Goal: Register for event/course

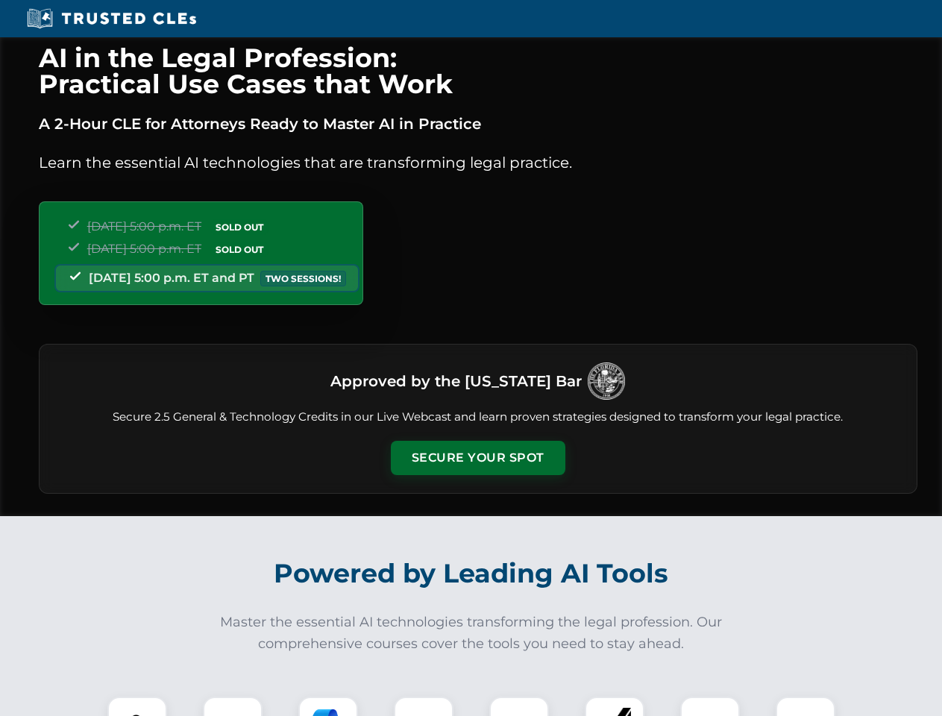
click at [477, 458] on button "Secure Your Spot" at bounding box center [478, 458] width 174 height 34
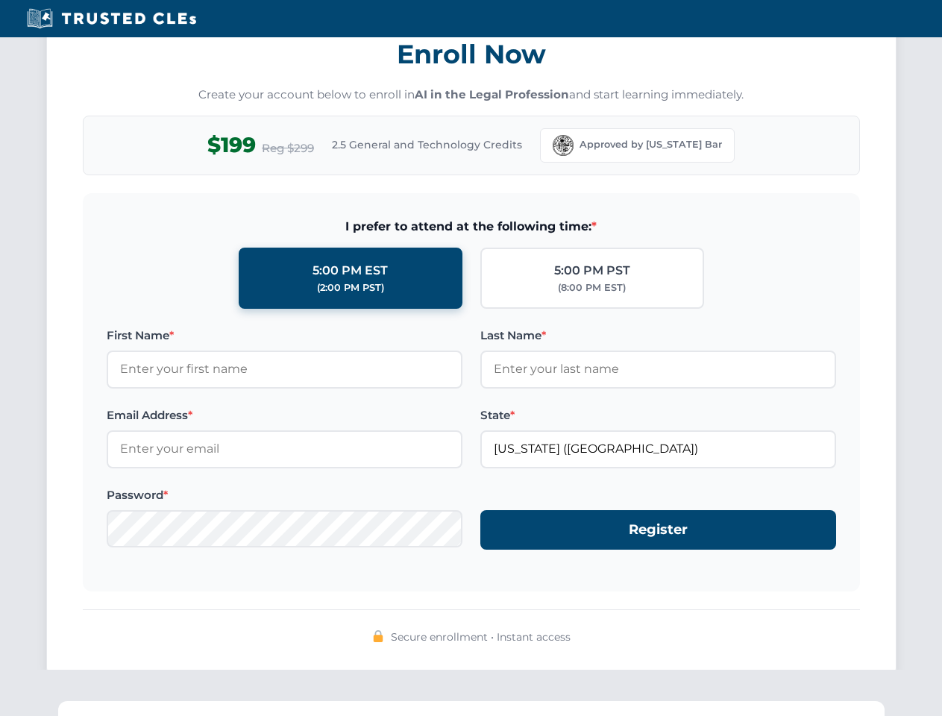
scroll to position [1464, 0]
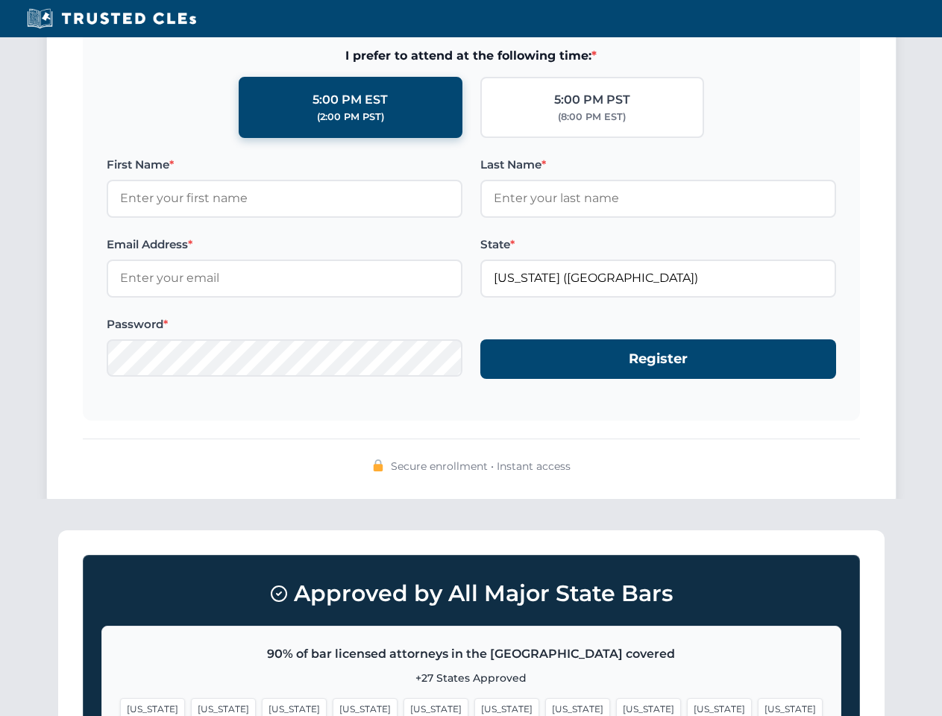
click at [687, 706] on span "[US_STATE]" at bounding box center [719, 709] width 65 height 22
